Goal: Transaction & Acquisition: Obtain resource

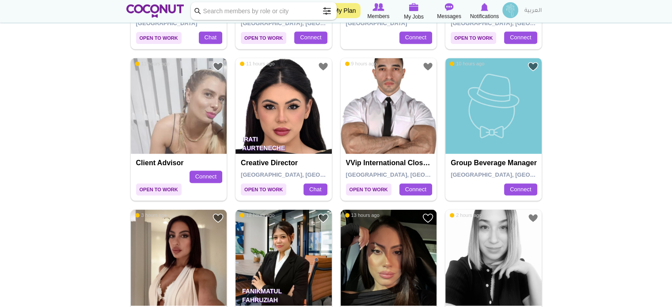
scroll to position [1457, 0]
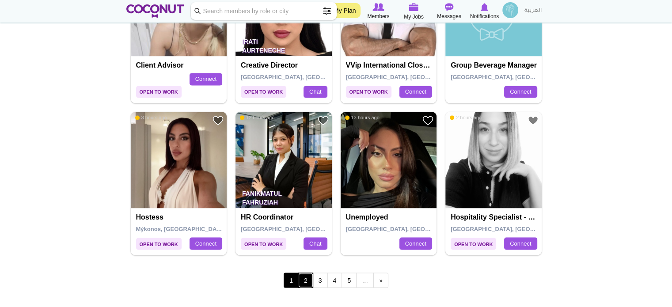
click at [305, 277] on link "2" at bounding box center [305, 279] width 15 height 15
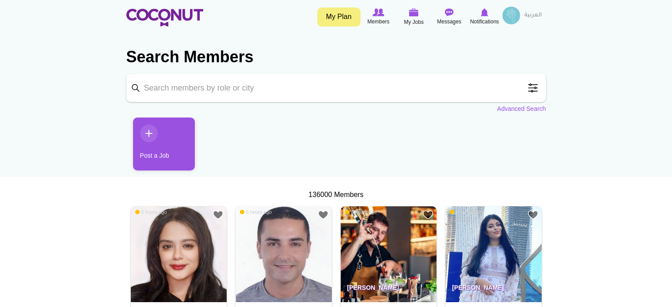
click at [533, 89] on span at bounding box center [533, 88] width 18 height 18
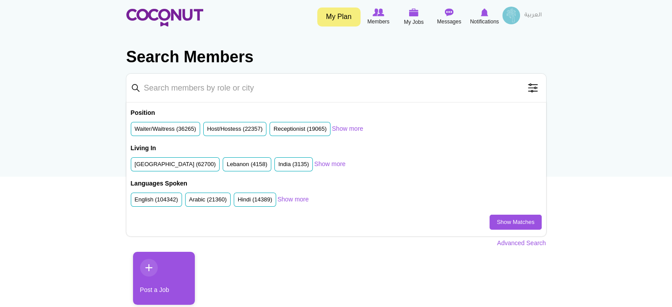
click at [533, 88] on span at bounding box center [533, 88] width 18 height 18
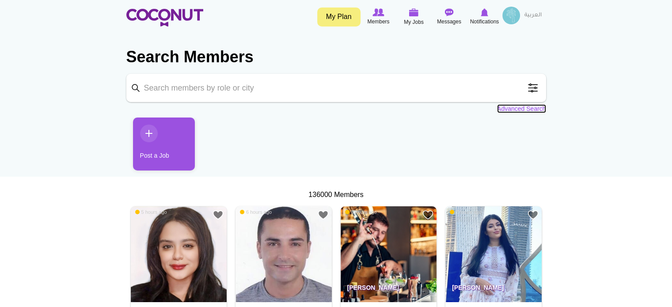
click at [530, 109] on link "Advanced Search" at bounding box center [521, 108] width 49 height 9
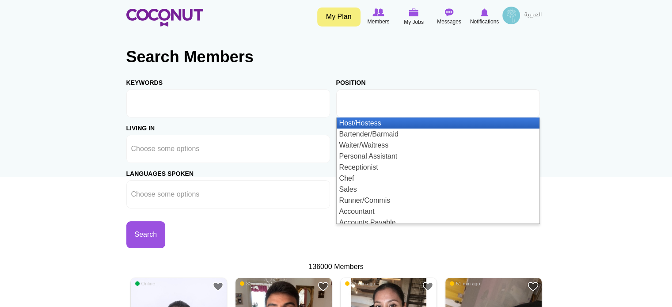
click at [382, 103] on input "text" at bounding box center [380, 103] width 79 height 8
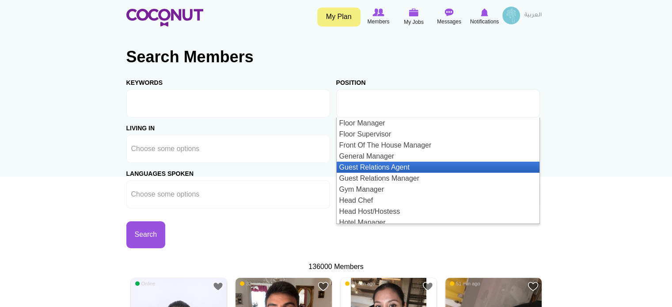
scroll to position [530, 0]
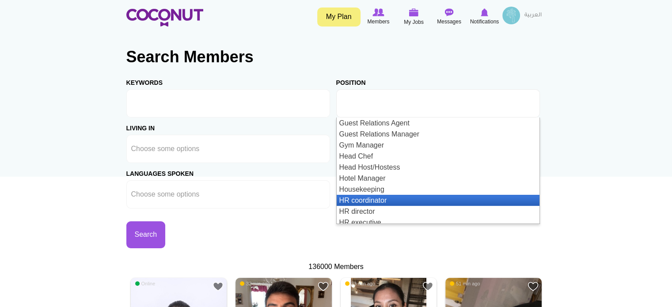
click at [372, 196] on li "HR coordinator" at bounding box center [438, 200] width 203 height 11
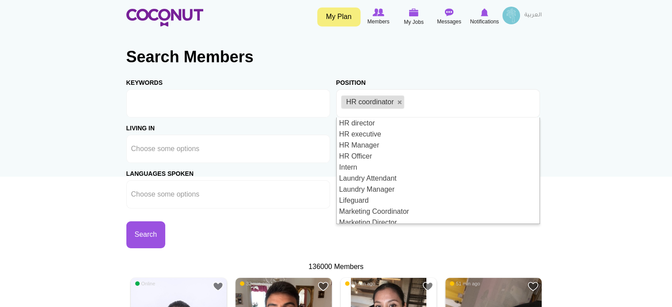
scroll to position [574, 0]
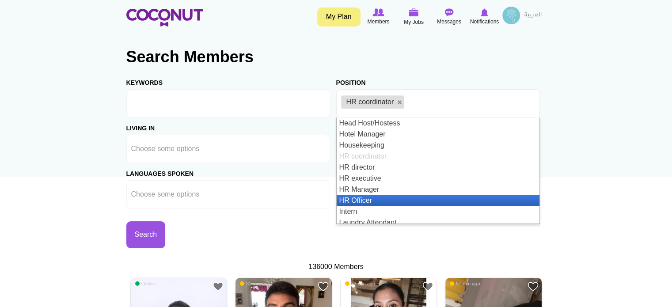
click at [381, 195] on li "HR Officer" at bounding box center [438, 200] width 203 height 11
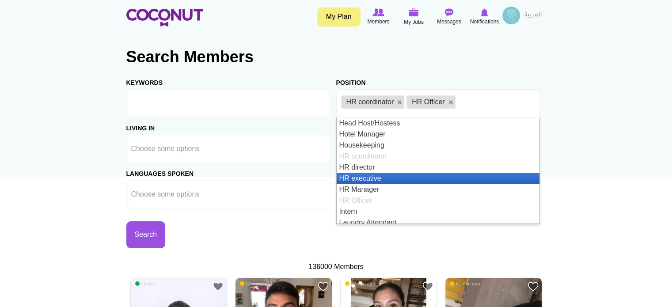
click at [377, 174] on li "HR executive" at bounding box center [438, 178] width 203 height 11
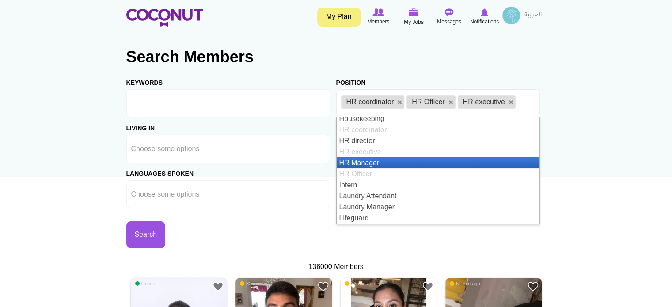
scroll to position [556, 0]
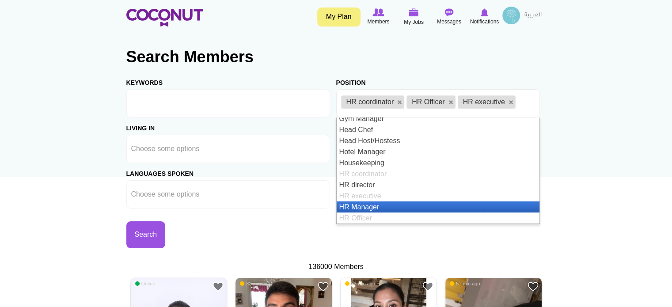
click at [364, 203] on li "HR Manager" at bounding box center [438, 206] width 203 height 11
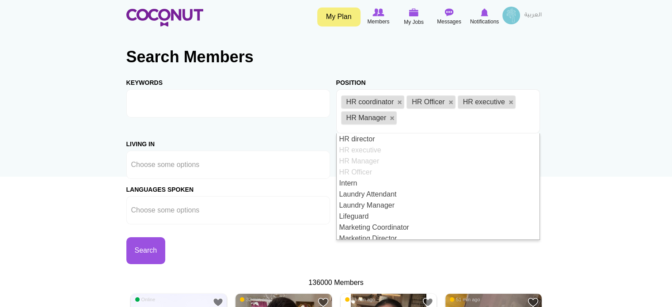
scroll to position [574, 0]
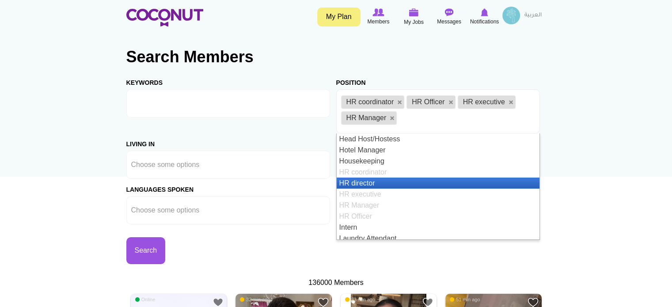
click at [367, 183] on li "HR director" at bounding box center [438, 183] width 203 height 11
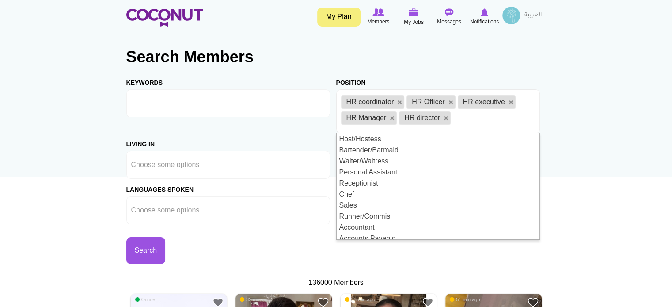
click at [332, 171] on div "Living in Afghanistan Aland Islands Albania Algeria American Samoa Andorra Ango…" at bounding box center [231, 155] width 210 height 45
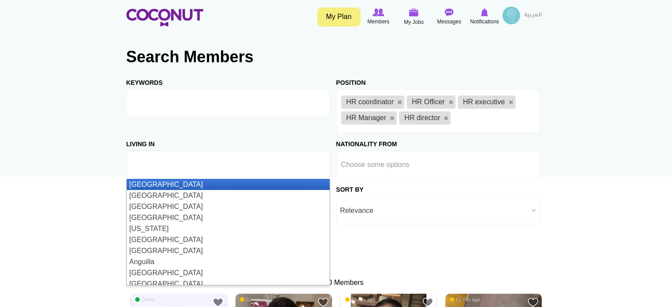
click at [205, 166] on input "text" at bounding box center [170, 165] width 79 height 8
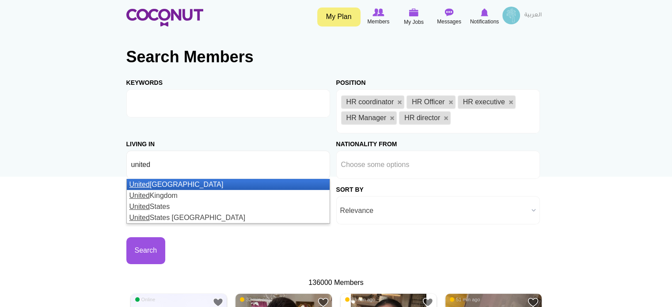
type input "united"
click at [186, 183] on li "United Arab Emirates" at bounding box center [228, 184] width 203 height 11
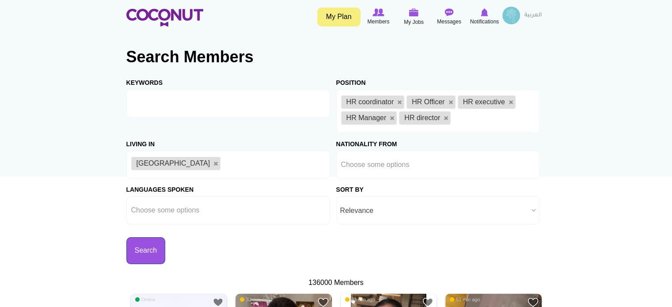
click at [143, 248] on button "Search" at bounding box center [145, 250] width 39 height 27
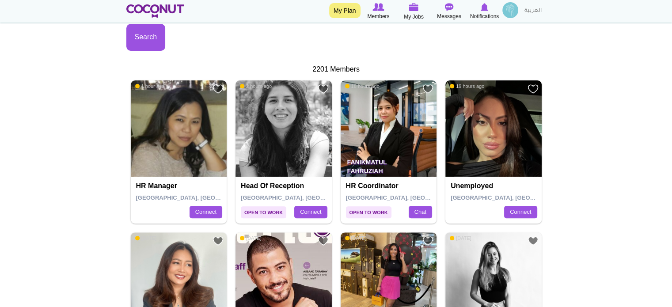
scroll to position [221, 0]
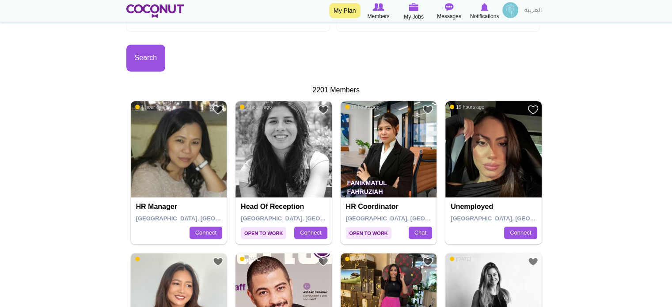
drag, startPoint x: 386, startPoint y: 179, endPoint x: 332, endPoint y: 229, distance: 74.4
click at [332, 229] on div "Add to Favourites Open to Work 2 hours ago Head of Reception Dubai, United Arab…" at bounding box center [283, 172] width 105 height 143
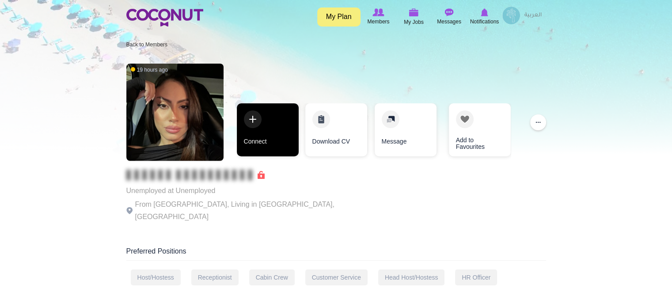
click at [272, 132] on link "Connect" at bounding box center [268, 129] width 62 height 53
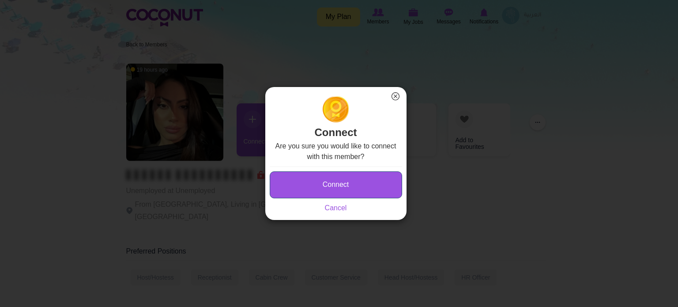
click at [315, 179] on button "Connect" at bounding box center [336, 184] width 132 height 27
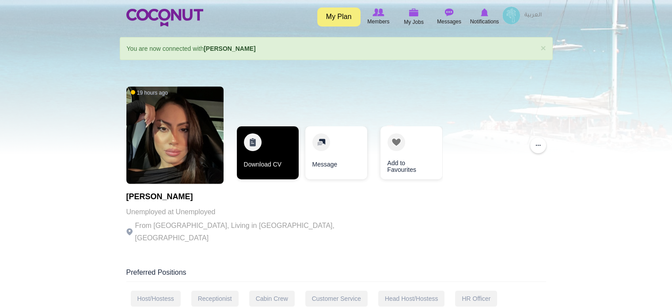
click at [274, 155] on link "Download CV" at bounding box center [268, 152] width 62 height 53
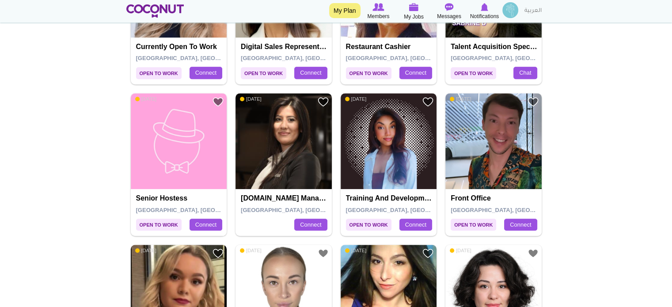
scroll to position [700, 0]
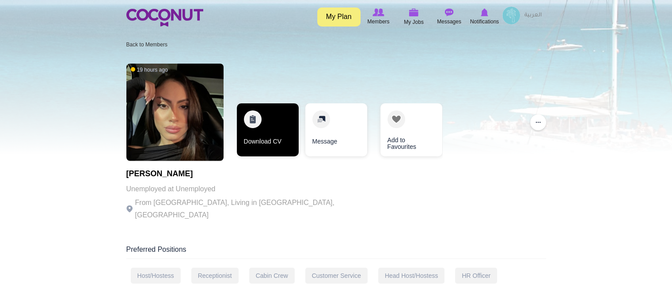
click at [277, 146] on link "Download CV" at bounding box center [268, 129] width 62 height 53
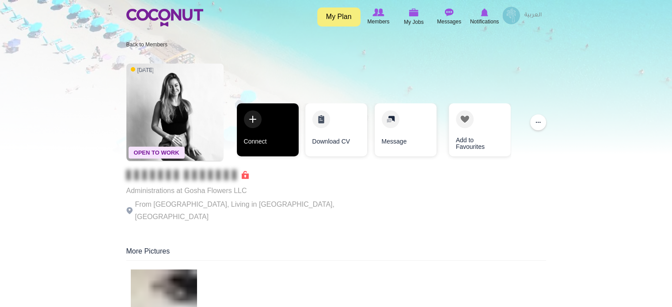
click at [272, 139] on link "Connect" at bounding box center [268, 129] width 62 height 53
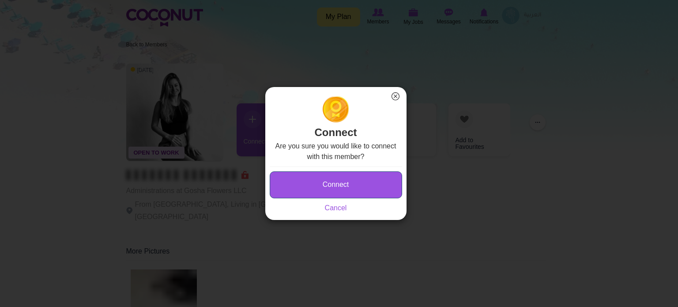
click at [308, 183] on button "Connect" at bounding box center [336, 184] width 132 height 27
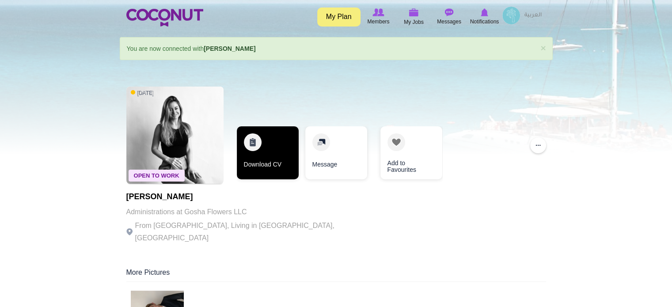
click at [275, 162] on link "Download CV" at bounding box center [268, 152] width 62 height 53
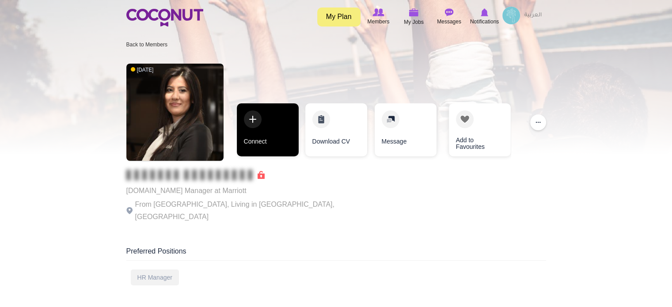
click at [272, 142] on link "Connect" at bounding box center [268, 129] width 62 height 53
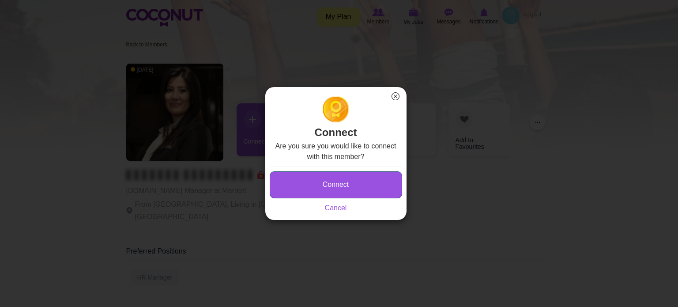
click at [300, 189] on button "Connect" at bounding box center [336, 184] width 132 height 27
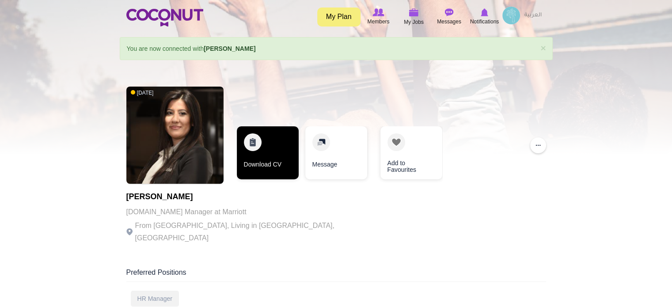
click at [268, 157] on link "Download CV" at bounding box center [268, 152] width 62 height 53
